Goal: Go to known website: Access a specific website the user already knows

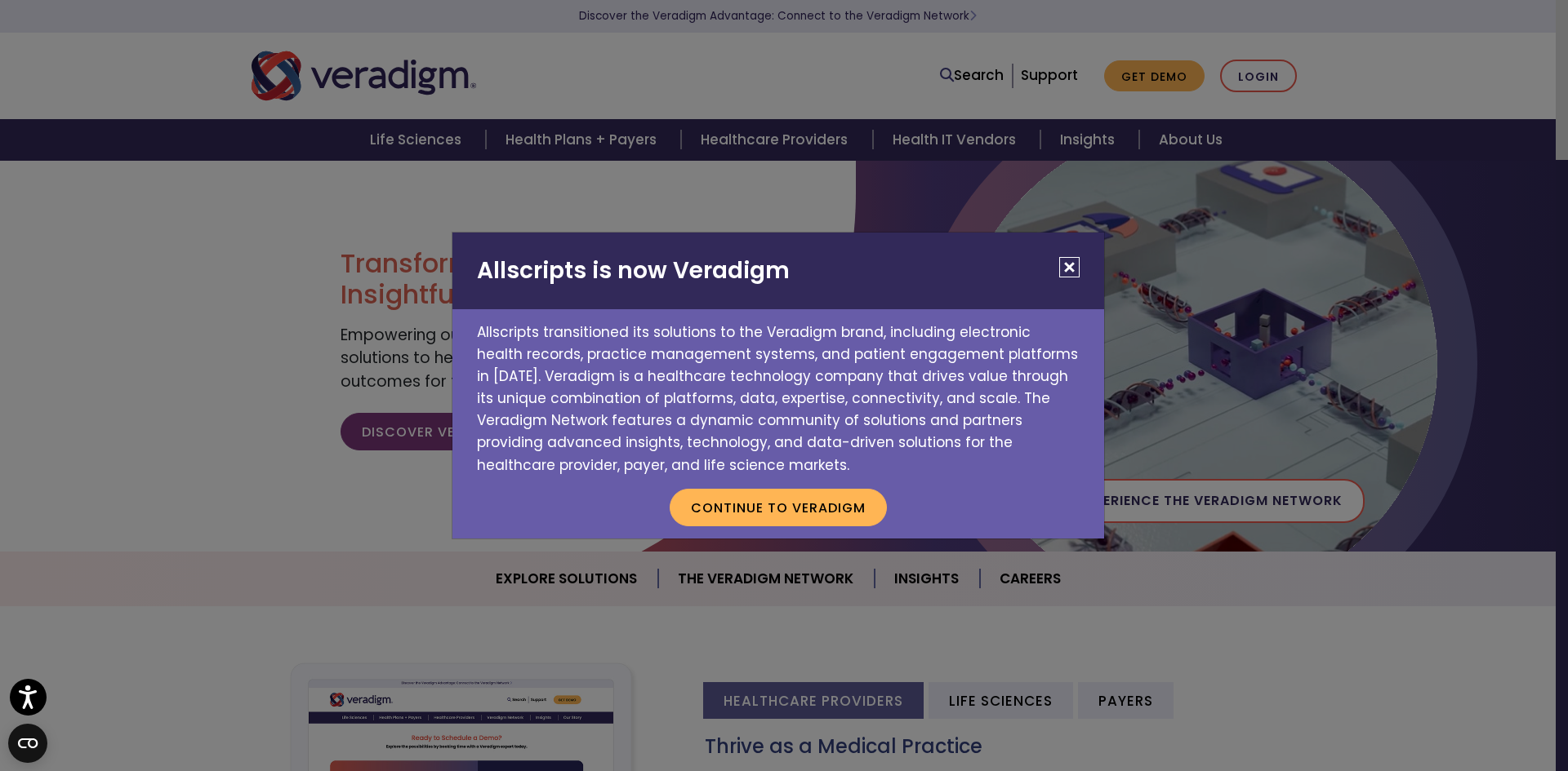
click at [1072, 271] on button "Close" at bounding box center [1069, 267] width 20 height 20
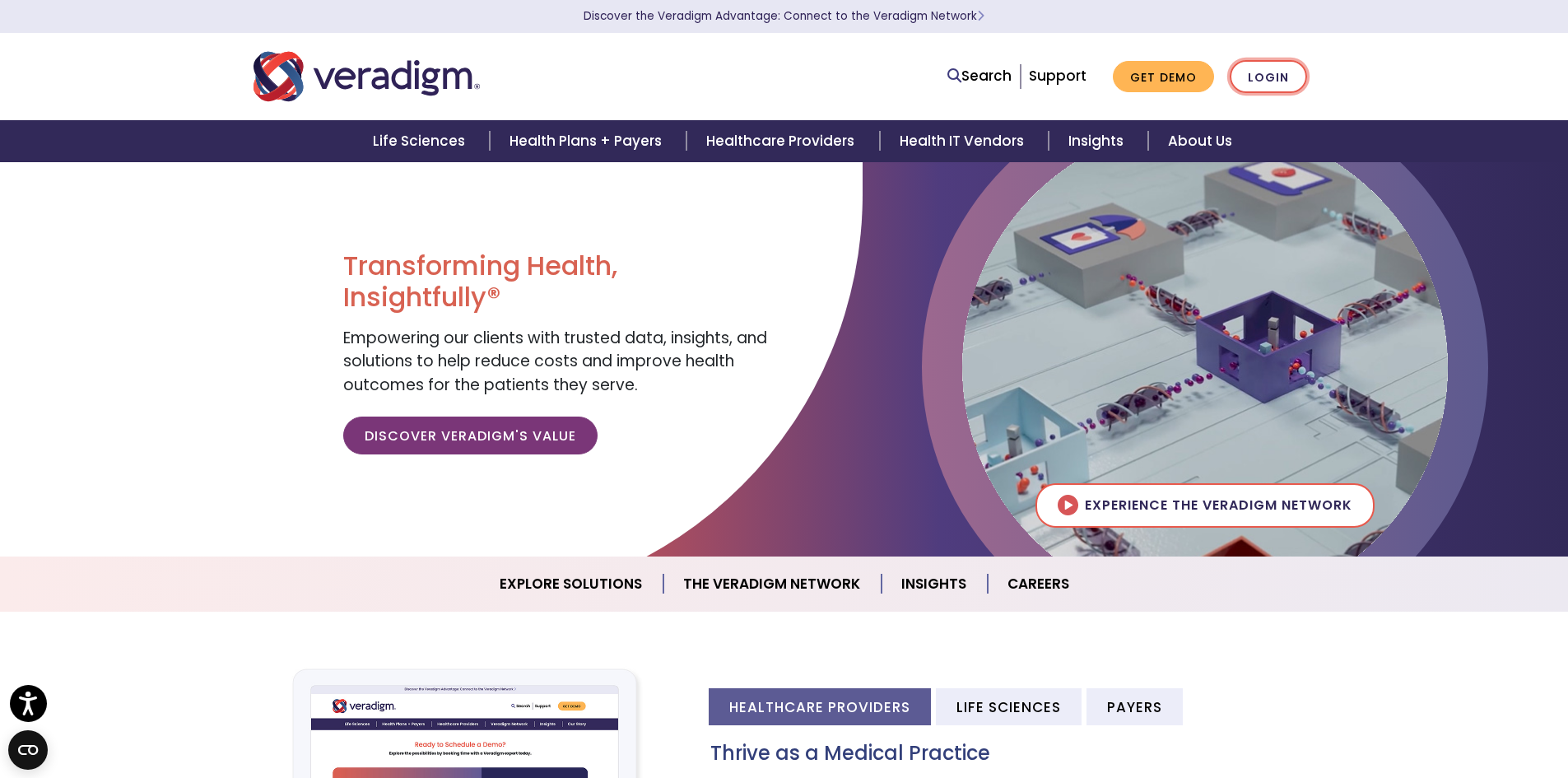
click at [1276, 83] on link "Login" at bounding box center [1269, 76] width 77 height 33
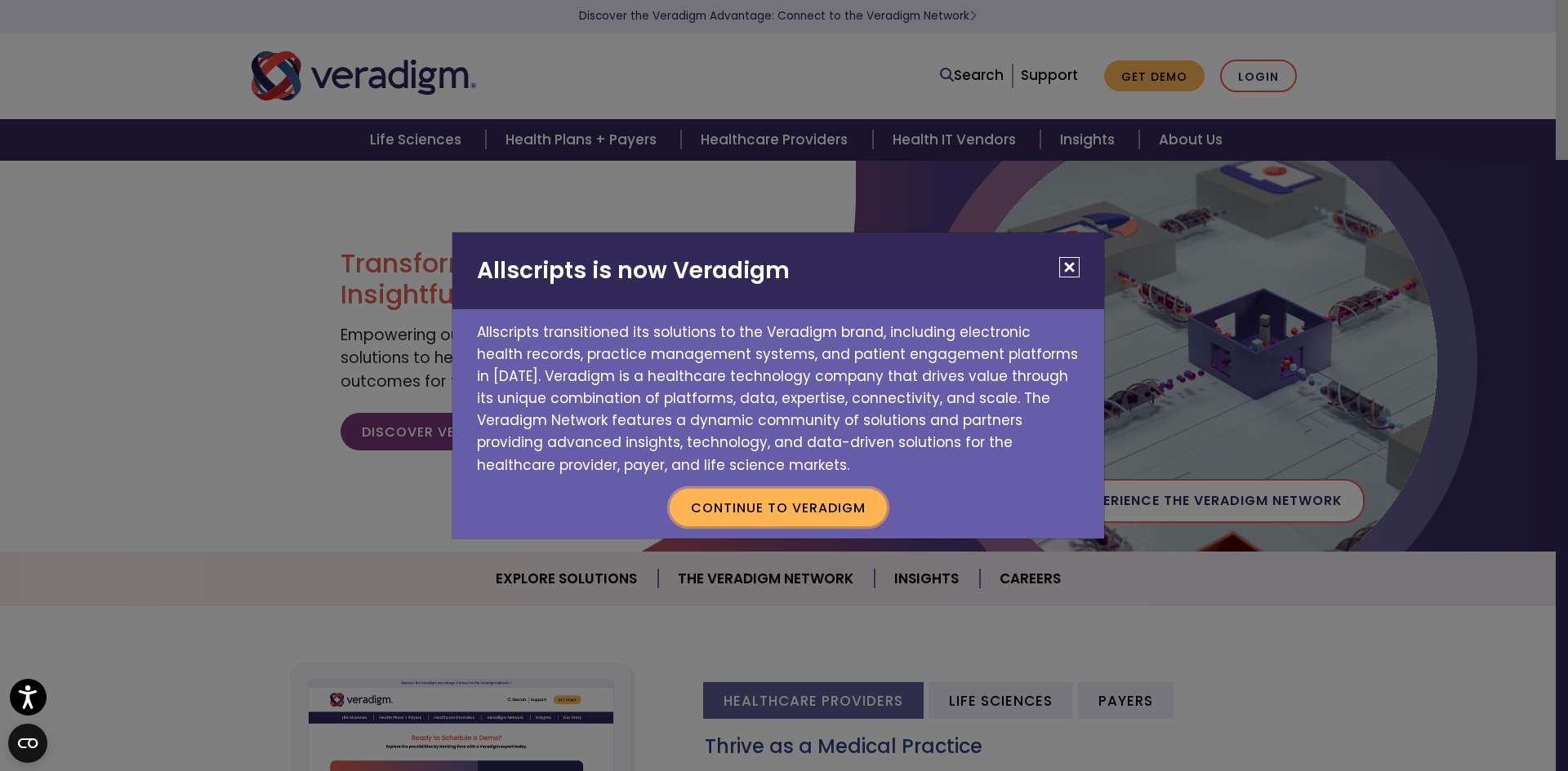
click at [848, 512] on button "Continue to Veradigm" at bounding box center [778, 507] width 217 height 37
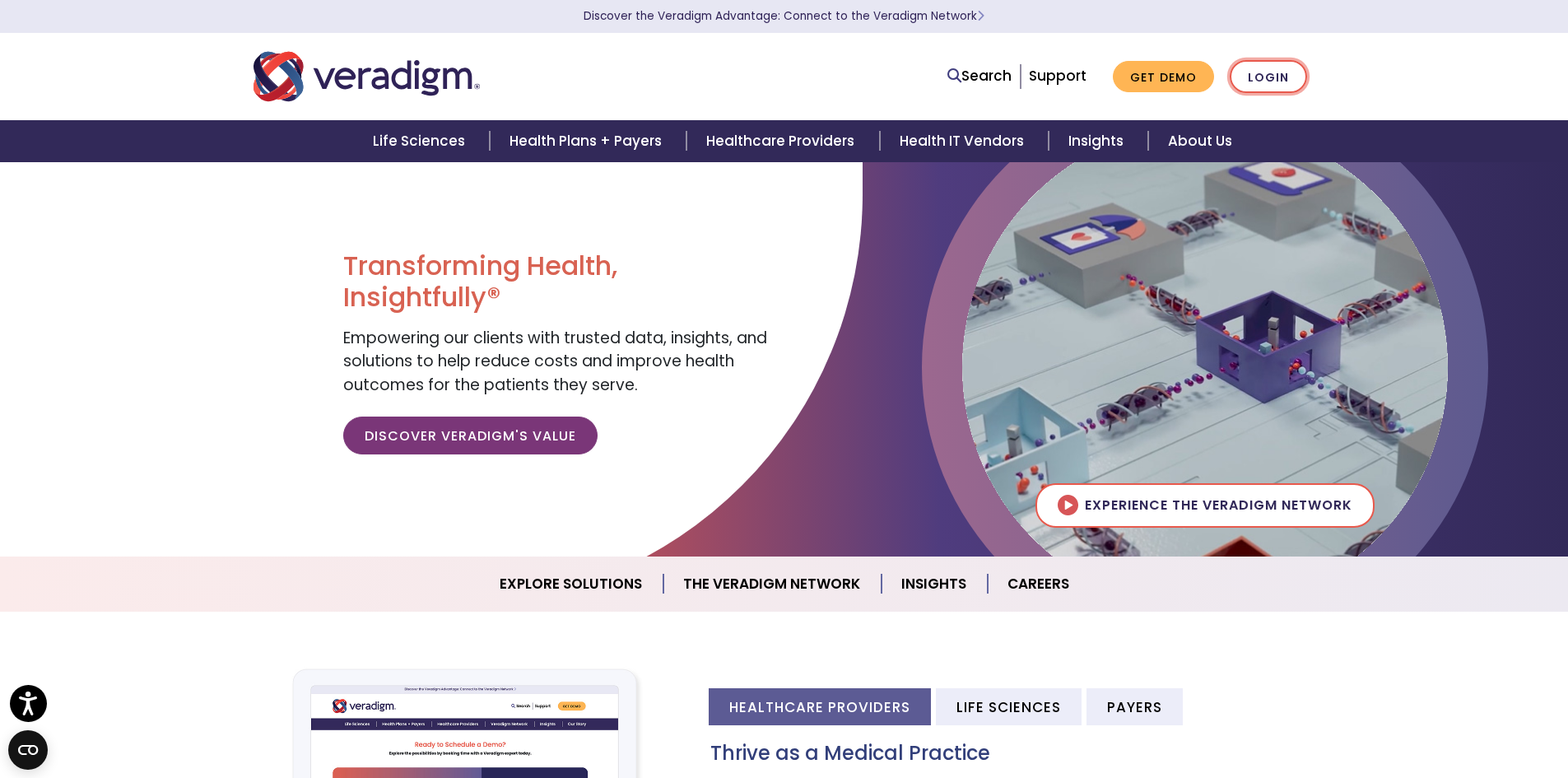
click at [1259, 84] on link "Login" at bounding box center [1269, 76] width 77 height 33
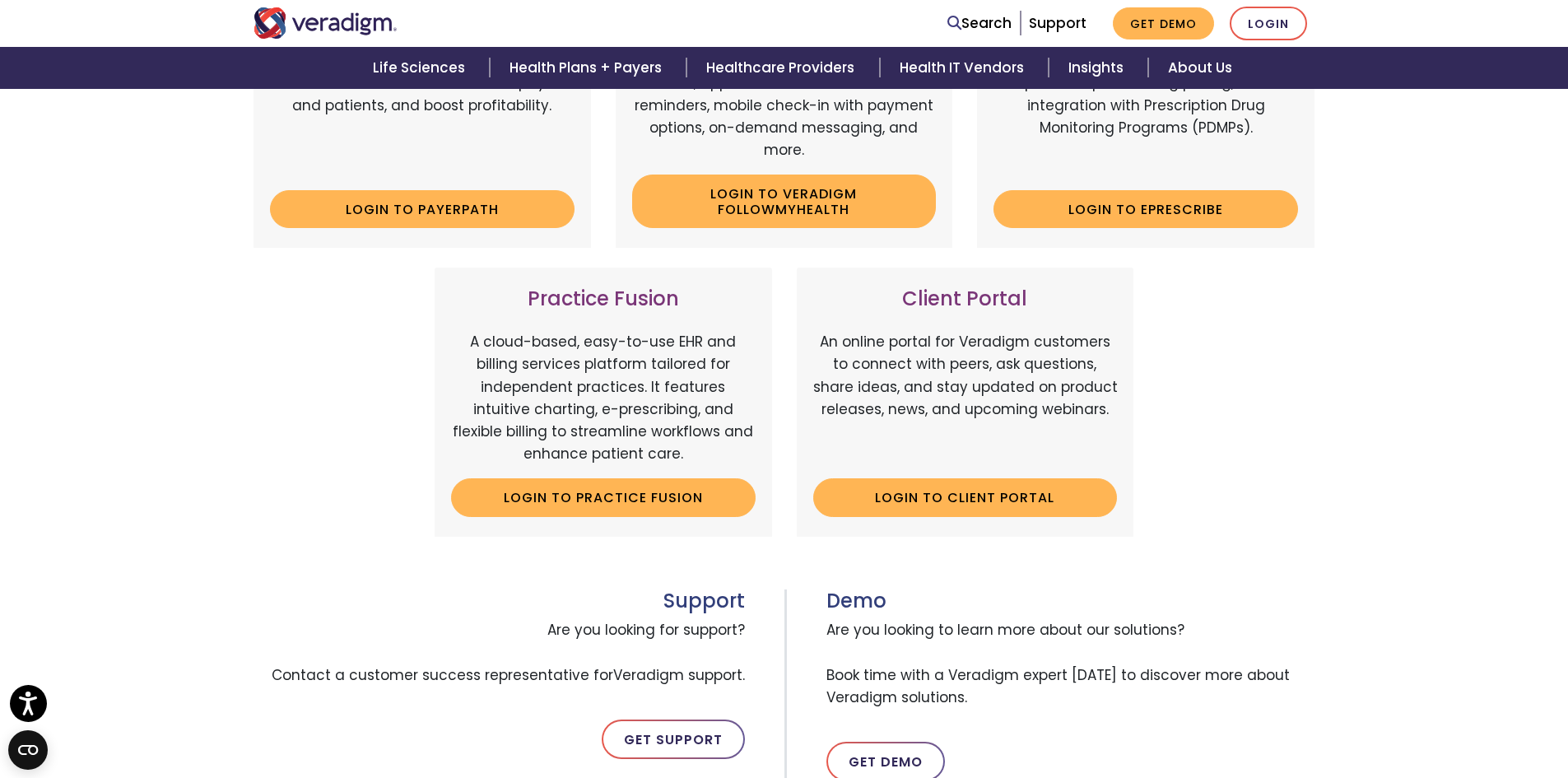
scroll to position [412, 0]
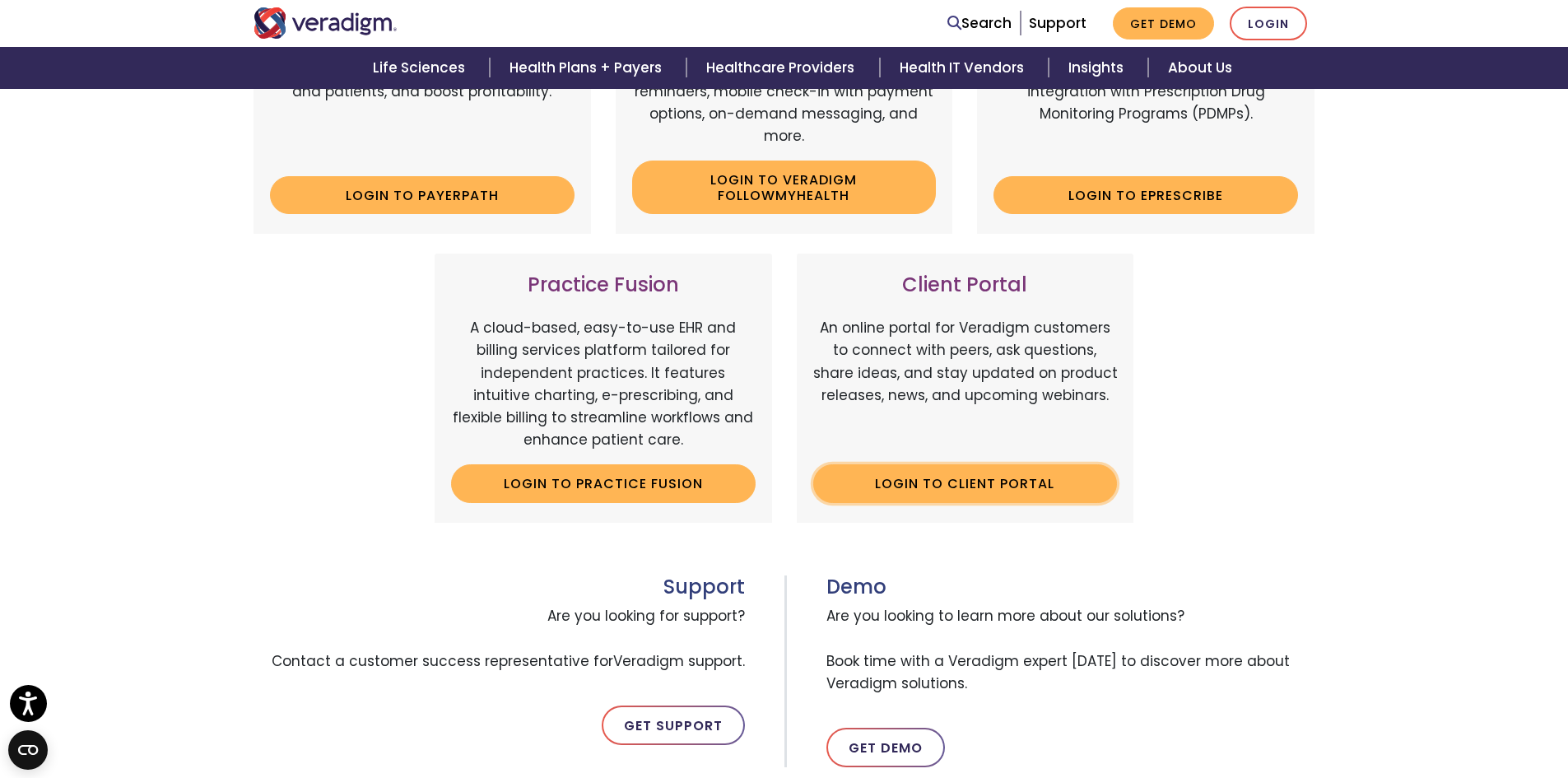
click at [883, 490] on link "Login to Client Portal" at bounding box center [966, 484] width 305 height 38
